Goal: Find specific page/section: Find specific page/section

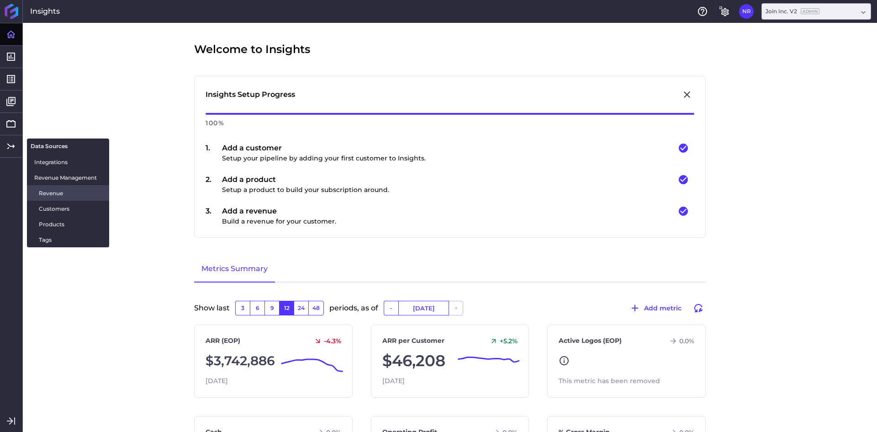
click at [47, 194] on span "Revenue" at bounding box center [70, 193] width 63 height 10
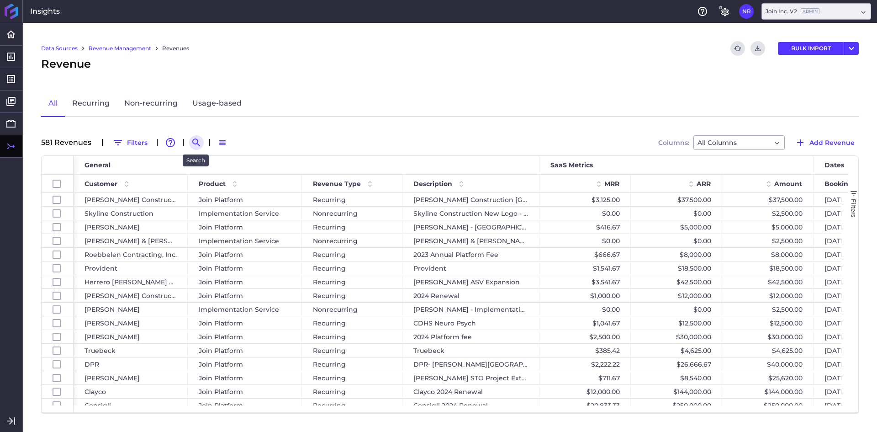
click at [197, 143] on icon "Search by" at bounding box center [196, 142] width 8 height 8
click at [241, 145] on input at bounding box center [241, 143] width 73 height 14
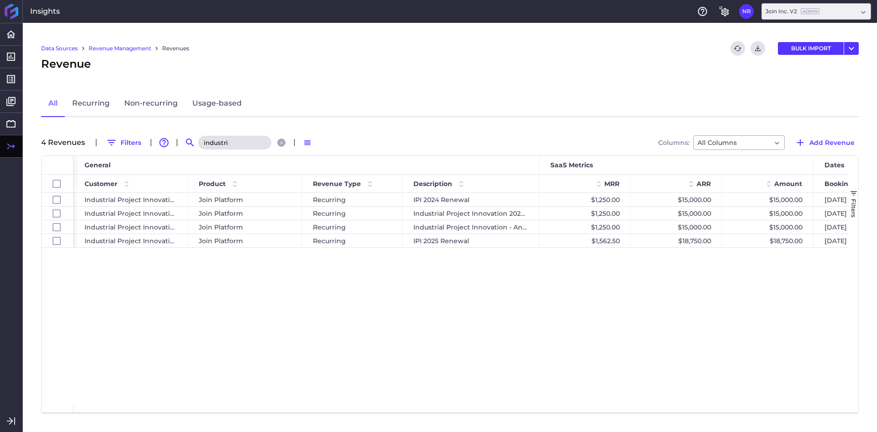
drag, startPoint x: 438, startPoint y: 280, endPoint x: 785, endPoint y: 237, distance: 349.0
click at [445, 278] on div "Industrial Project Innovation Join Platform Recurring IPI 2024 Renewal $1,250.0…" at bounding box center [461, 299] width 775 height 212
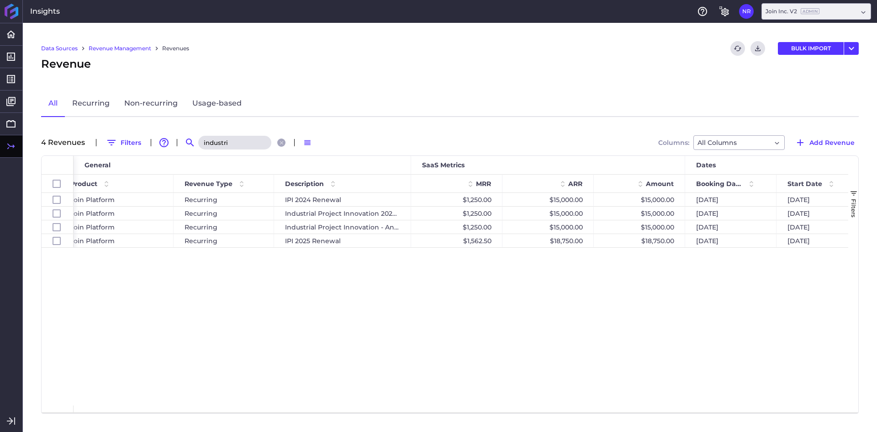
scroll to position [0, 133]
click at [789, 182] on span "Start Date" at bounding box center [800, 184] width 35 height 8
click at [543, 322] on div "Industrial Project Innovation Join Platform Recurring IPI 2024 Renewal $1,250.0…" at bounding box center [461, 299] width 775 height 212
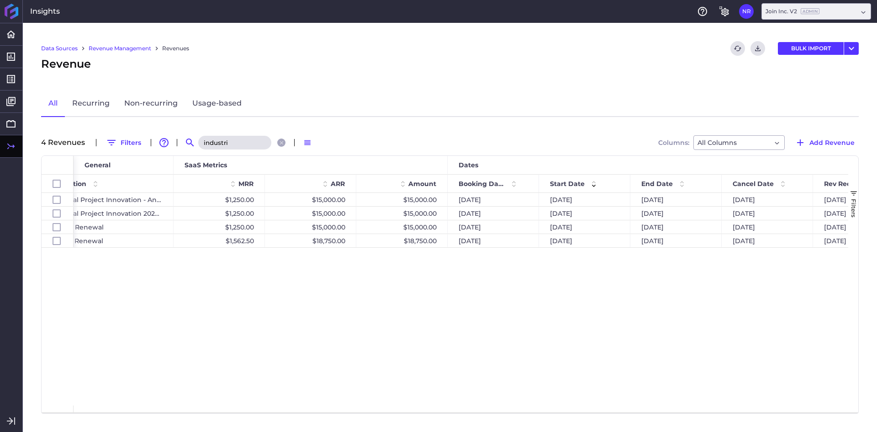
scroll to position [0, 0]
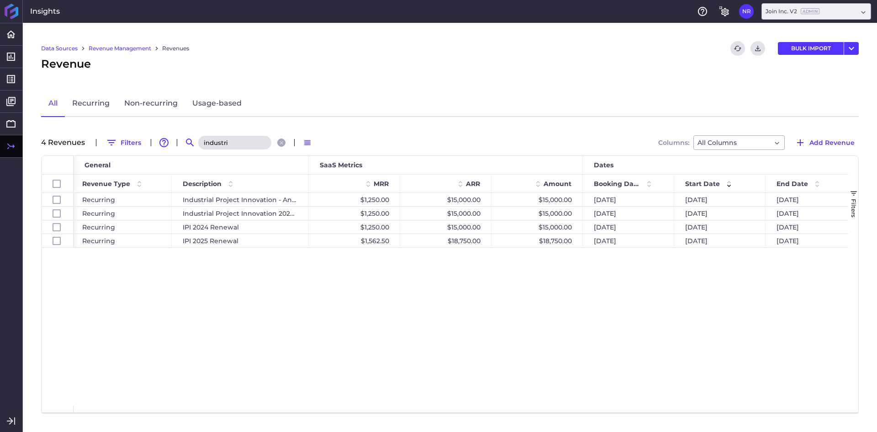
click at [233, 138] on input "industri" at bounding box center [234, 143] width 73 height 14
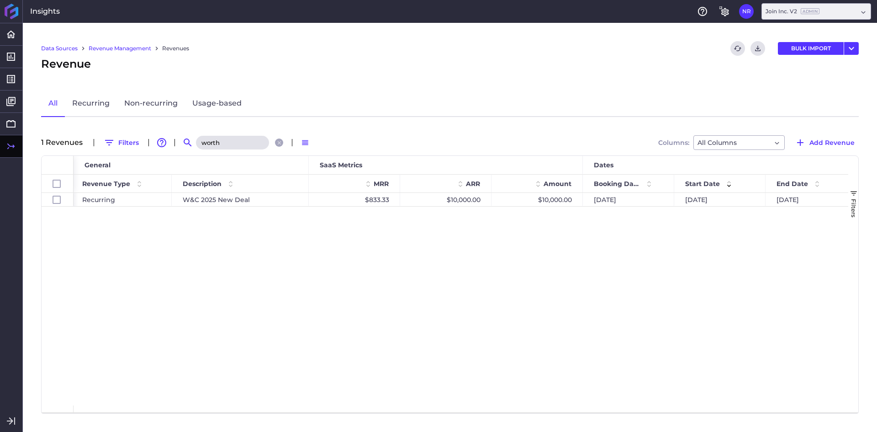
click at [210, 237] on div "Join Platform Recurring W&C 2025 New Deal $833.33 $10,000.00 $10,000.00 [DATE] …" at bounding box center [461, 299] width 775 height 212
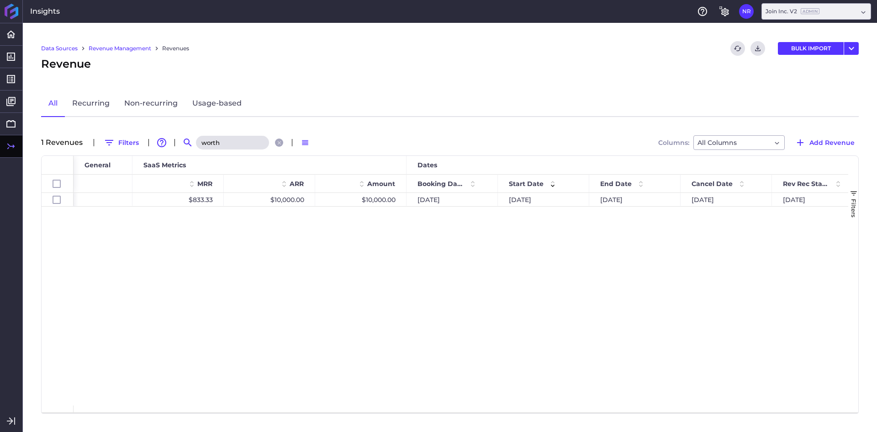
scroll to position [0, 409]
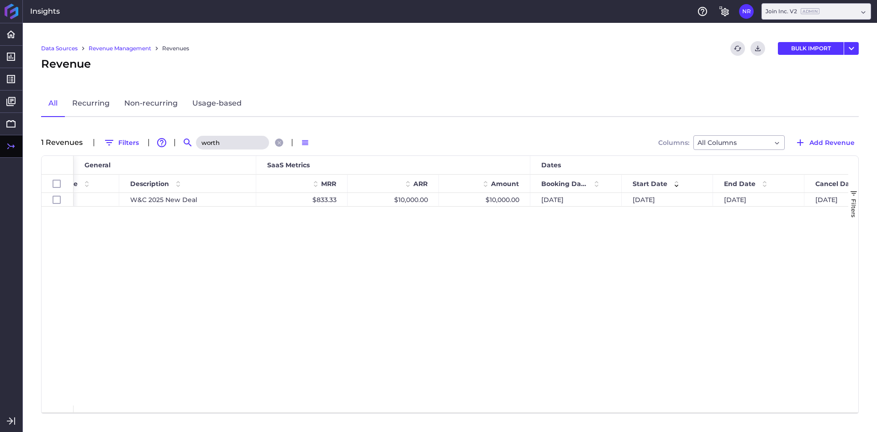
click at [215, 141] on input "worth" at bounding box center [232, 143] width 73 height 14
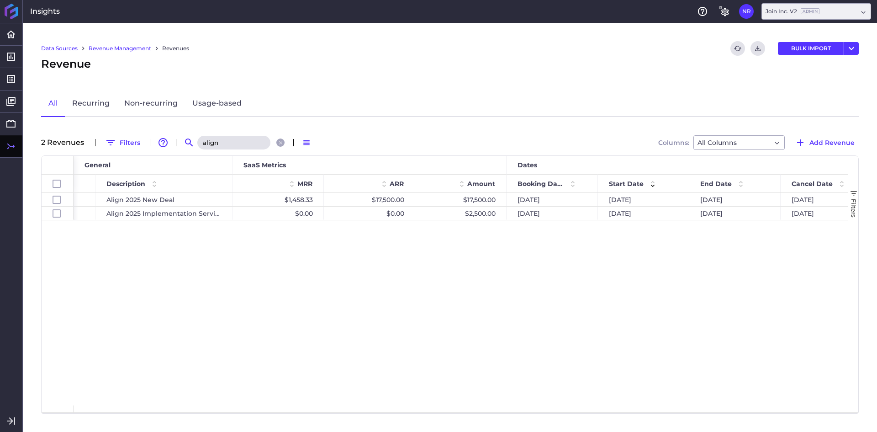
click at [233, 141] on input "align" at bounding box center [233, 143] width 73 height 14
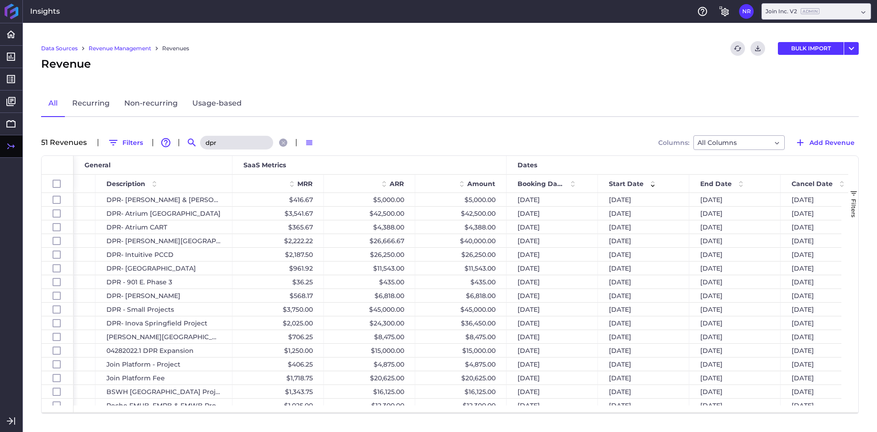
type input "dpr"
click at [334, 66] on div "Revenue" at bounding box center [450, 64] width 818 height 16
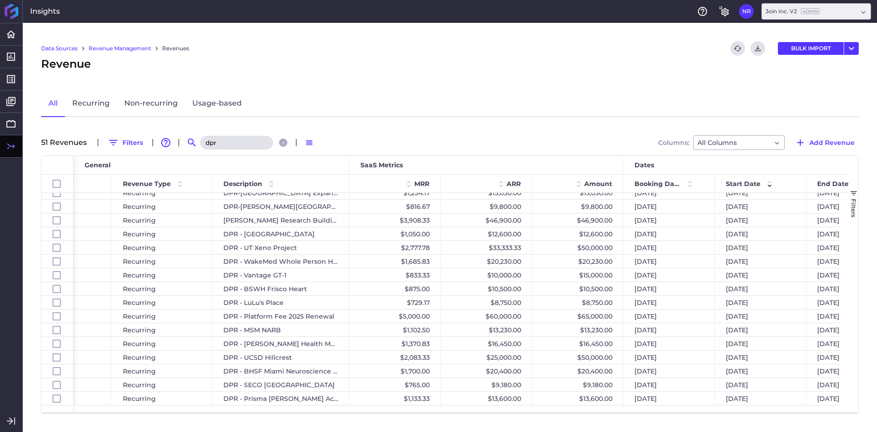
scroll to position [0, 51]
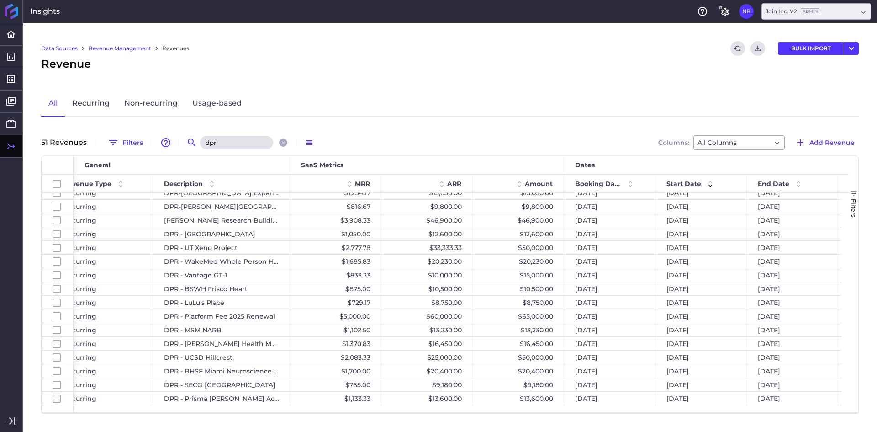
click at [237, 141] on input "dpr" at bounding box center [236, 143] width 73 height 14
click at [238, 141] on input "dpr" at bounding box center [236, 143] width 73 height 14
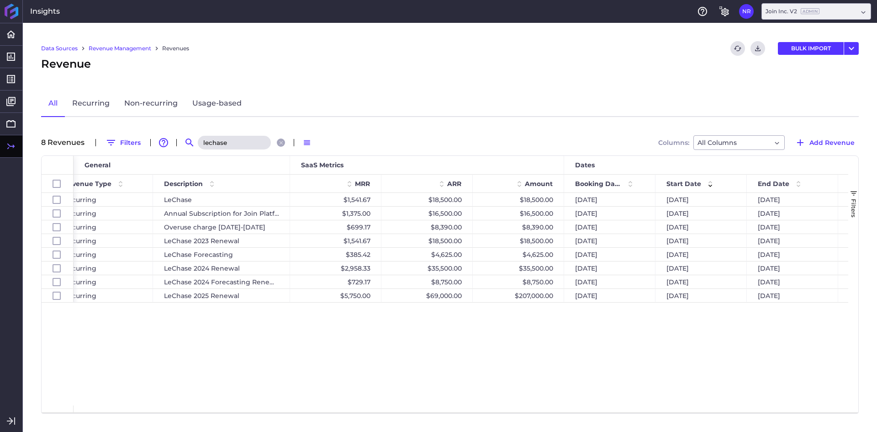
click at [240, 352] on div "Join Platform Recurring LeChase 2025 Renewal $5,750.00 $69,000.00 $207,000.00 […" at bounding box center [461, 299] width 775 height 212
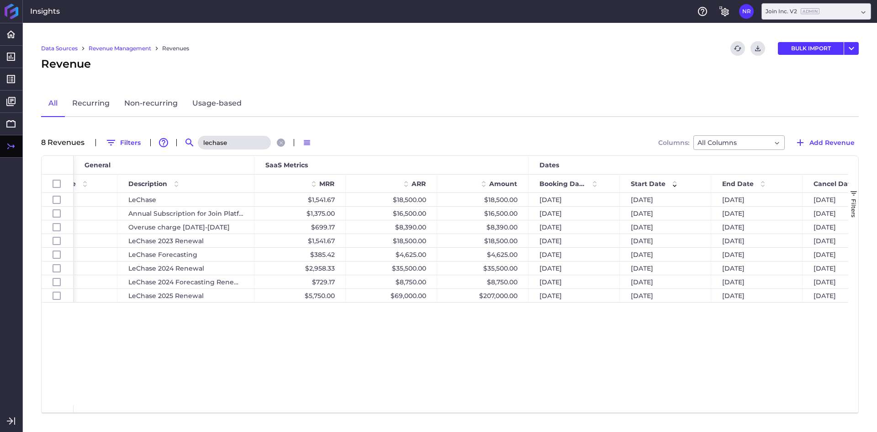
drag, startPoint x: 231, startPoint y: 142, endPoint x: 174, endPoint y: 140, distance: 57.1
click at [174, 143] on div "8 Revenue s Filters Advanced table features Search lechase Switch to Default De…" at bounding box center [450, 142] width 818 height 15
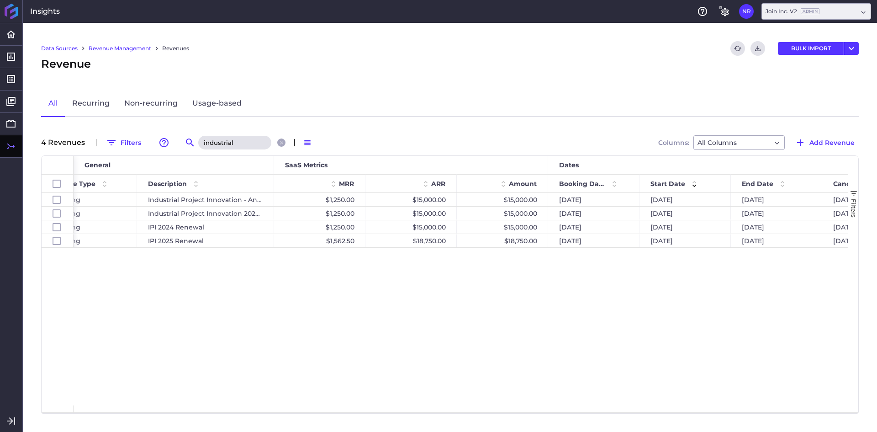
drag, startPoint x: 233, startPoint y: 149, endPoint x: 210, endPoint y: 150, distance: 23.8
click at [210, 150] on div "Data Sources Revenue Management Revenues Refresh table data Download CSV BULK I…" at bounding box center [450, 227] width 854 height 409
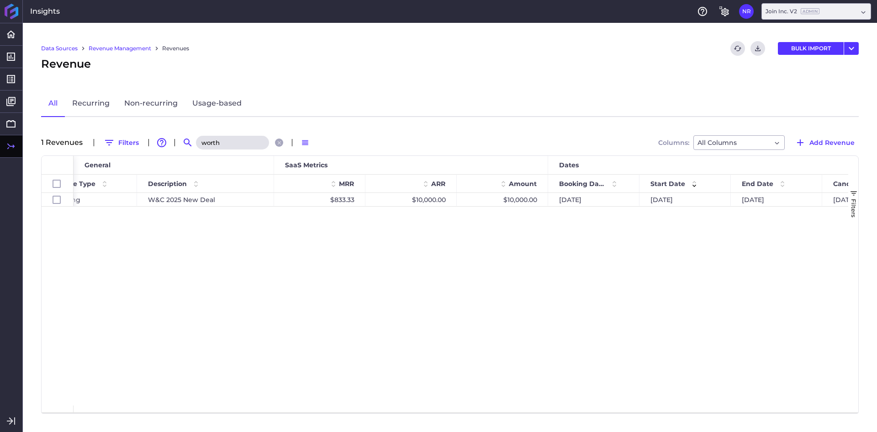
click at [216, 143] on input "worth" at bounding box center [232, 143] width 73 height 14
click at [233, 145] on input "align" at bounding box center [233, 143] width 73 height 14
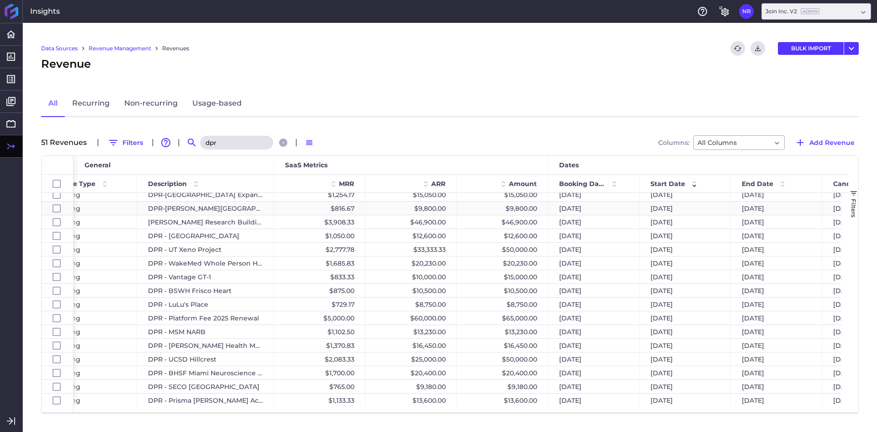
scroll to position [487, 0]
click at [247, 142] on input "dpr" at bounding box center [236, 143] width 73 height 14
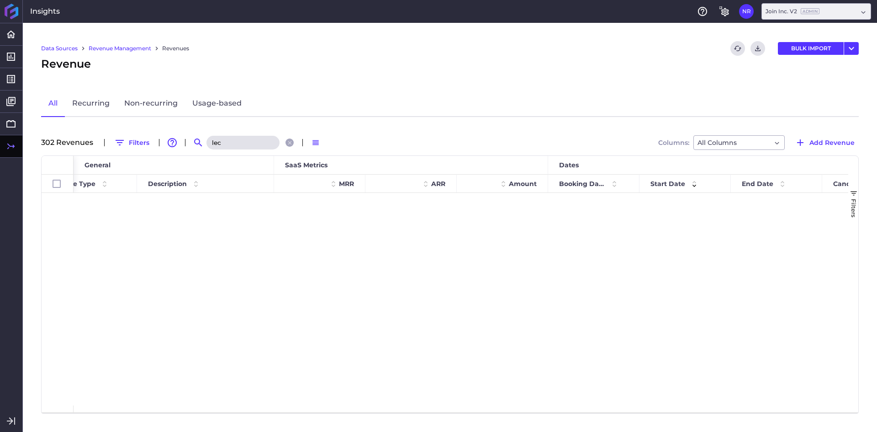
scroll to position [0, 0]
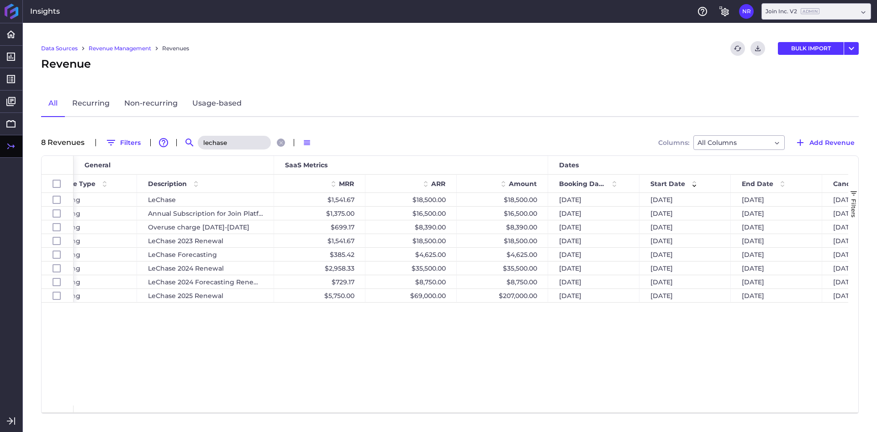
type input "lechase"
